Goal: Task Accomplishment & Management: Manage account settings

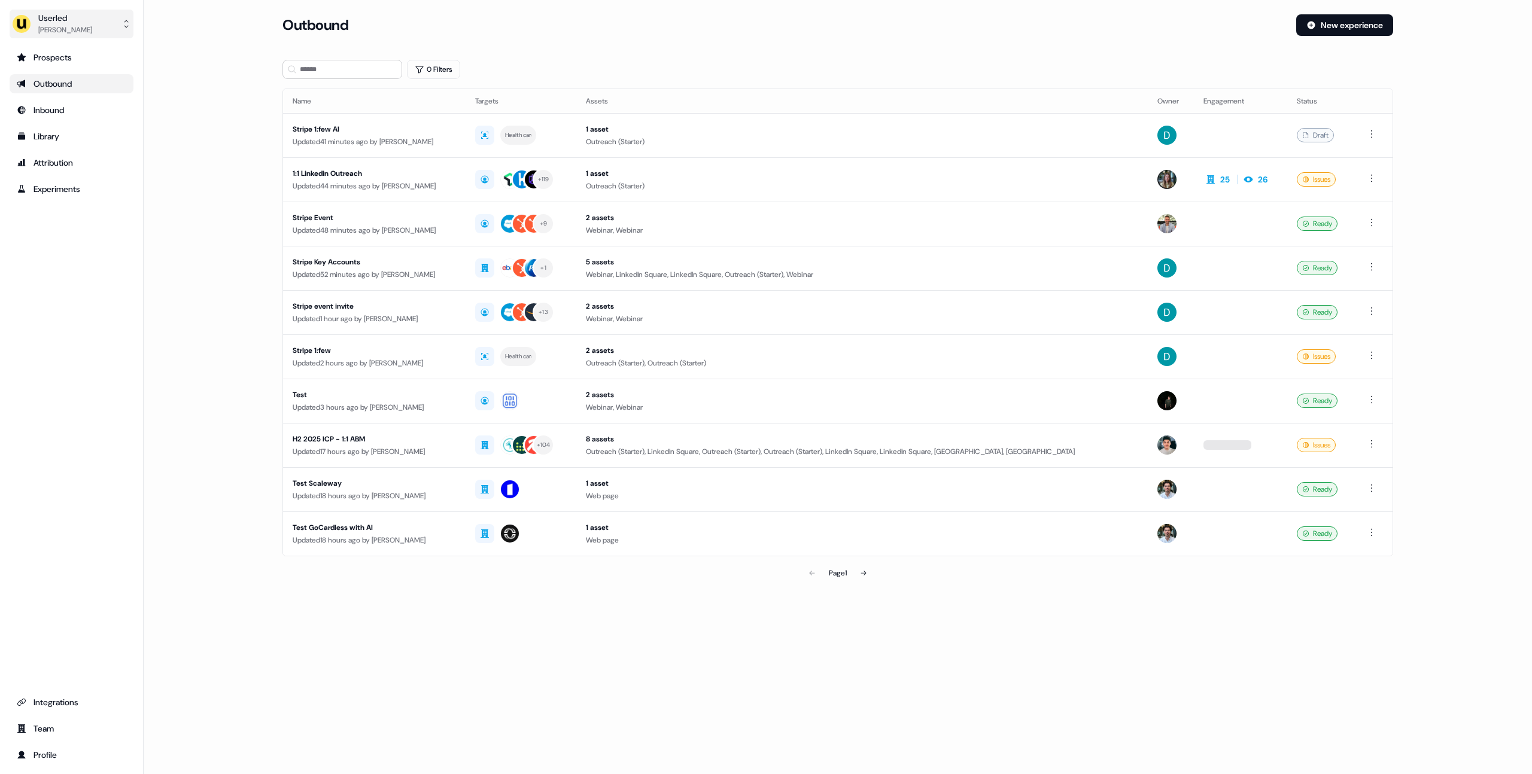
drag, startPoint x: 172, startPoint y: 103, endPoint x: 98, endPoint y: 34, distance: 102.0
click at [169, 102] on main "Loading... Outbound New experience 0 Filters Name Targets Assets Owner Engageme…" at bounding box center [838, 316] width 1388 height 604
click at [71, 19] on div "Userled" at bounding box center [65, 18] width 54 height 12
click at [76, 57] on div "Impersonate (Admin)" at bounding box center [71, 56] width 114 height 22
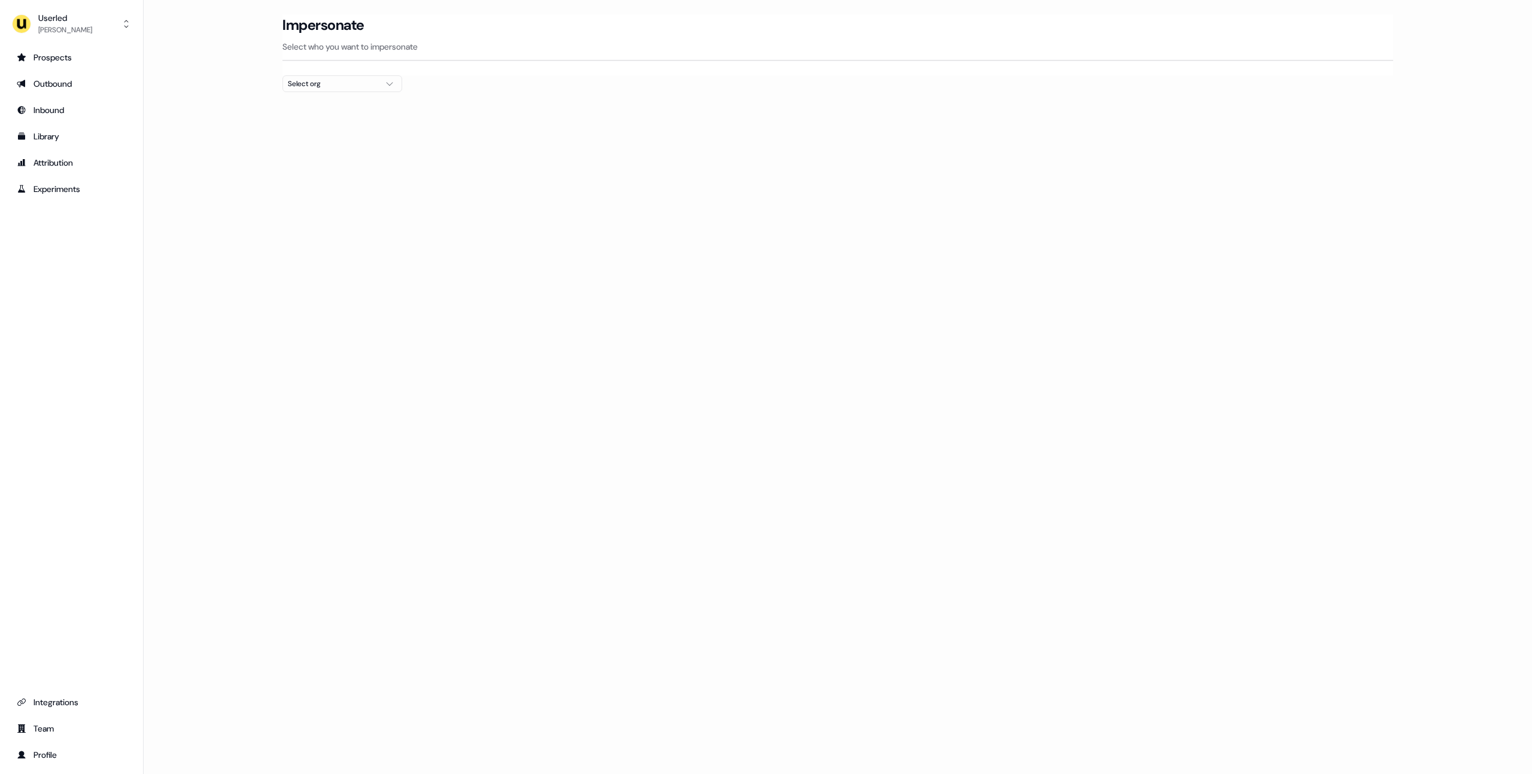
click at [345, 81] on div "Select org" at bounding box center [333, 84] width 90 height 12
click at [690, 96] on div at bounding box center [837, 97] width 1111 height 10
click at [74, 35] on button "Userled Oliver Grogan" at bounding box center [72, 24] width 124 height 29
click at [92, 118] on div "Logout" at bounding box center [71, 121] width 114 height 22
drag, startPoint x: 625, startPoint y: 319, endPoint x: 609, endPoint y: 321, distance: 16.3
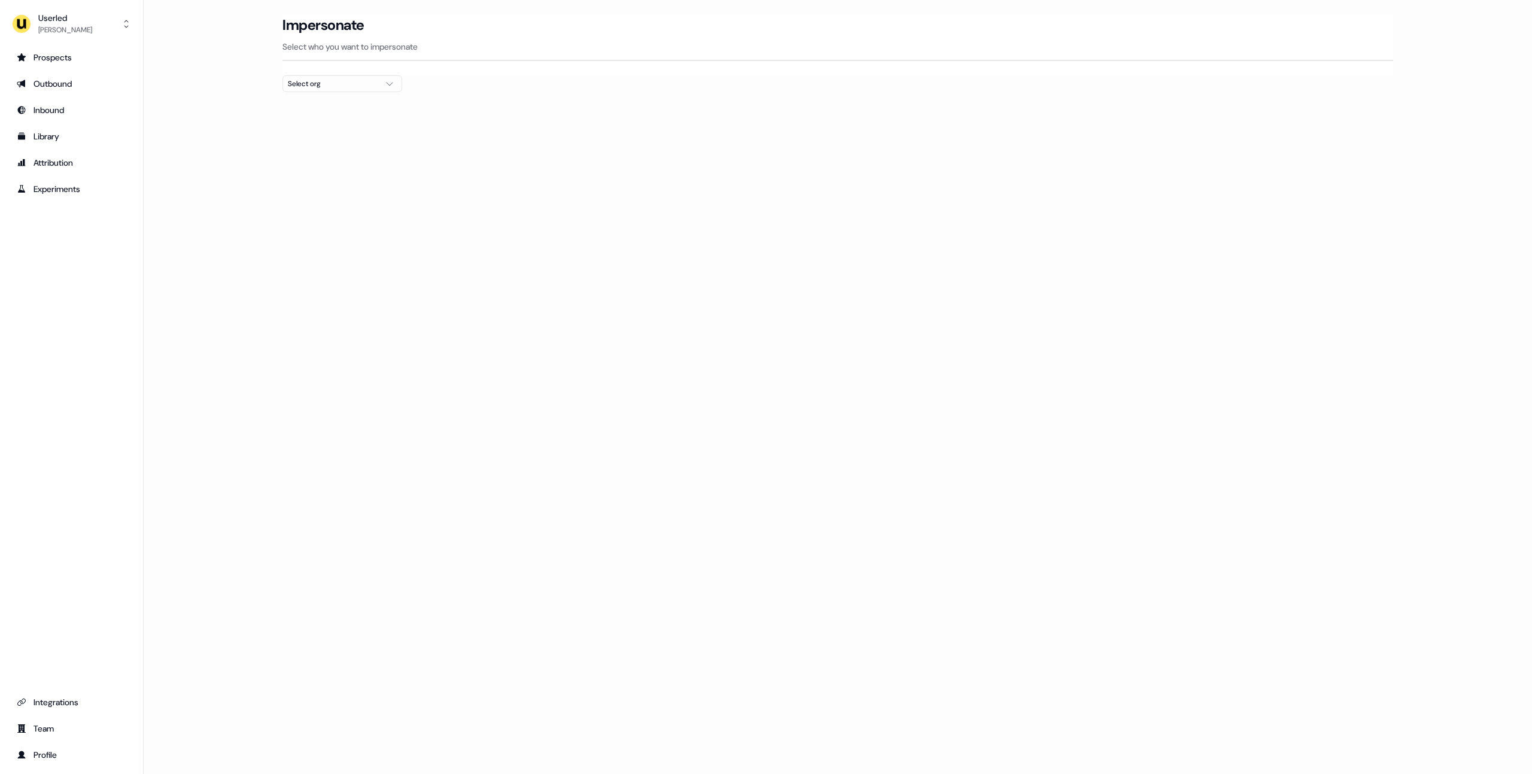
click at [619, 321] on div "Loading... Impersonate Select who you want to impersonate Select org" at bounding box center [838, 387] width 1388 height 774
